Goal: Communication & Community: Share content

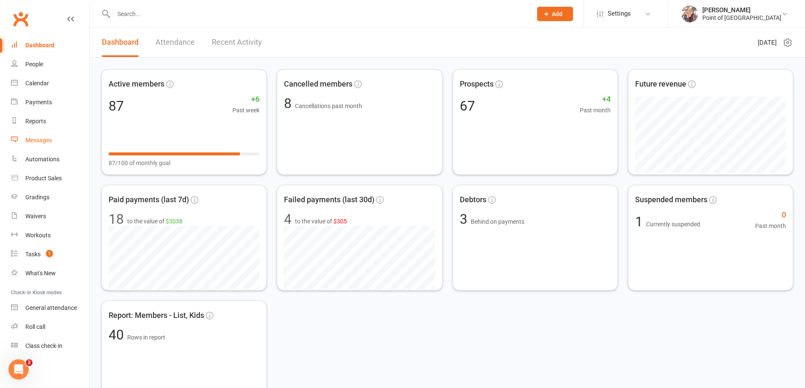
click at [44, 139] on div "Messages" at bounding box center [38, 140] width 27 height 7
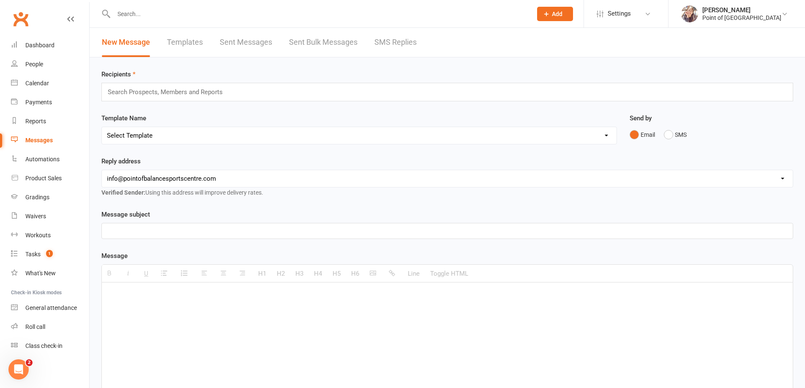
click at [133, 92] on input "text" at bounding box center [169, 92] width 124 height 11
type input "icerso"
drag, startPoint x: 147, startPoint y: 93, endPoint x: 108, endPoint y: 92, distance: 39.7
click at [108, 92] on div "icerso icerso" at bounding box center [446, 92] width 691 height 19
click at [117, 89] on input "icerso" at bounding box center [121, 92] width 29 height 11
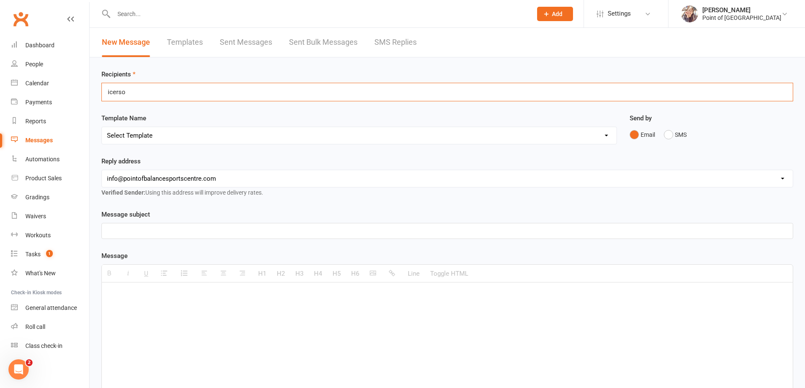
drag, startPoint x: 131, startPoint y: 90, endPoint x: 99, endPoint y: 96, distance: 32.2
click at [99, 96] on div "Recipients icerso icerso Template Name Select Template [Email] Tailored Session…" at bounding box center [447, 290] width 715 height 466
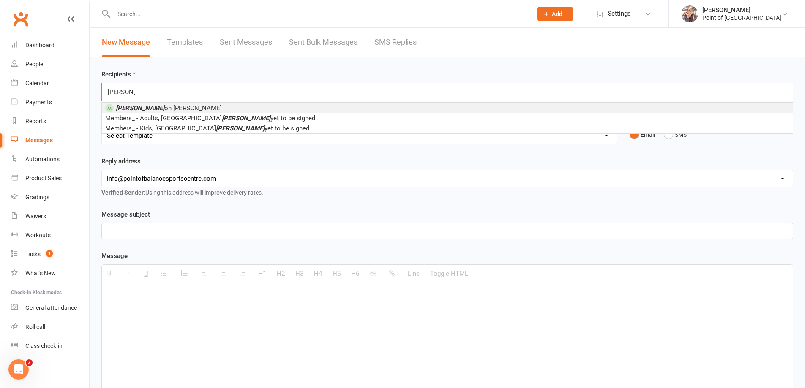
type input "[PERSON_NAME]"
click at [122, 108] on em "[PERSON_NAME]" at bounding box center [140, 108] width 49 height 8
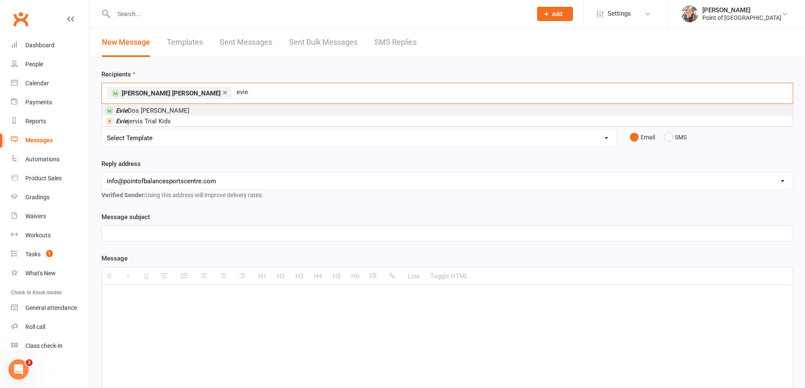
type input "evie"
click at [176, 107] on li "[PERSON_NAME] Dos [PERSON_NAME]" at bounding box center [447, 110] width 691 height 11
type input "noa"
click at [151, 115] on li "[PERSON_NAME]" at bounding box center [447, 110] width 691 height 11
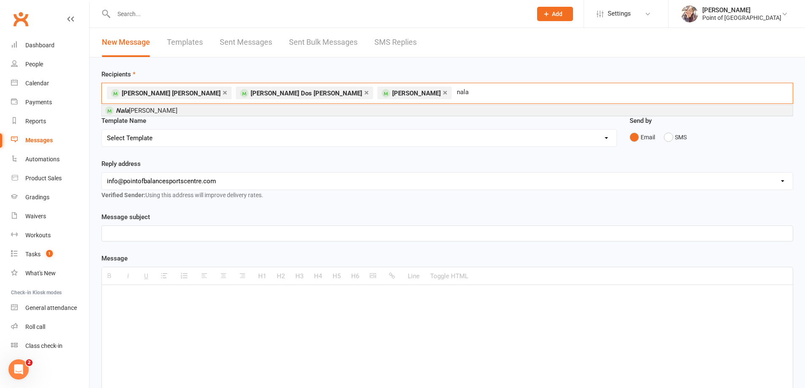
type input "nala"
click at [271, 110] on li "[PERSON_NAME]" at bounding box center [447, 110] width 691 height 11
type input "gide"
click at [260, 114] on li "Gide on Eliasara" at bounding box center [447, 110] width 691 height 11
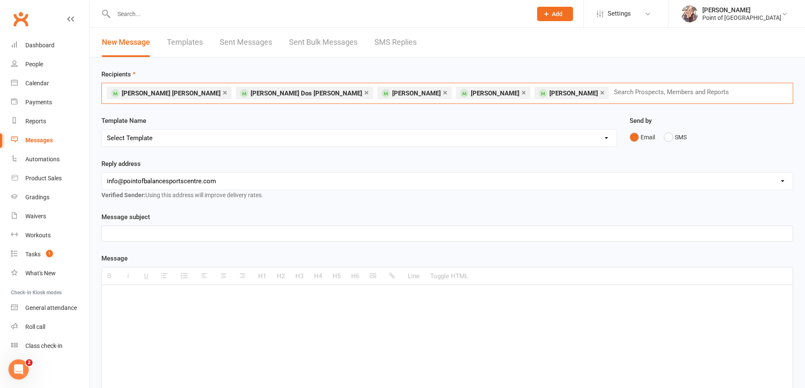
click at [167, 125] on div "Template Name Select Template [Email] Tailored Session [01 confirm] Trial booke…" at bounding box center [358, 131] width 515 height 31
click at [166, 133] on select "Select Template [Email] Tailored Session [01 confirm] Trial booked [SMS] Tailor…" at bounding box center [359, 138] width 514 height 17
select select "32"
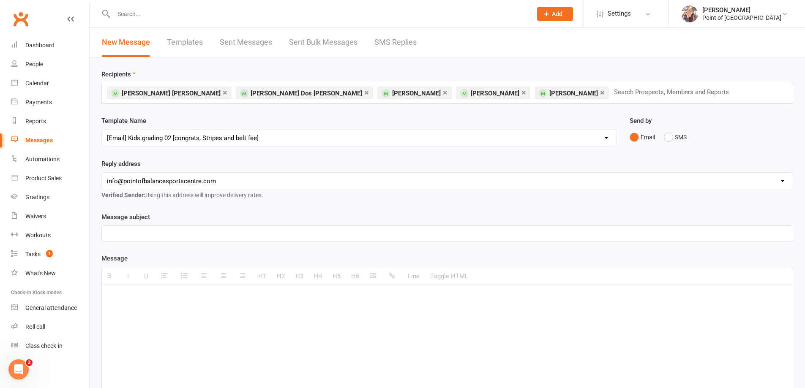
click at [102, 130] on select "Select Template [Email] Tailored Session [01 confirm] Trial booked [SMS] Tailor…" at bounding box center [359, 138] width 514 height 17
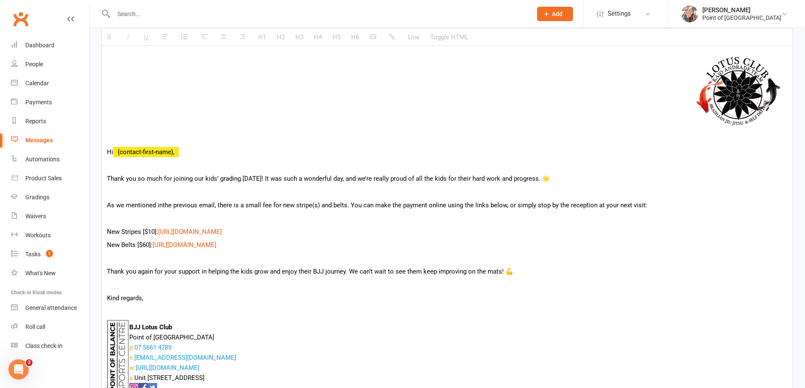
scroll to position [275, 0]
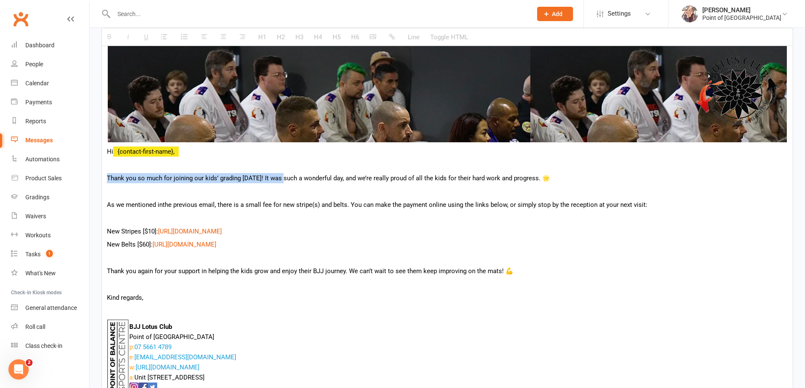
drag, startPoint x: 107, startPoint y: 178, endPoint x: 281, endPoint y: 178, distance: 174.0
click at [281, 178] on p "Thank you so much for joining our kids’ grading [DATE]! It was such a wonderful…" at bounding box center [447, 178] width 680 height 10
click at [187, 193] on p at bounding box center [447, 191] width 680 height 10
